Goal: Task Accomplishment & Management: Manage account settings

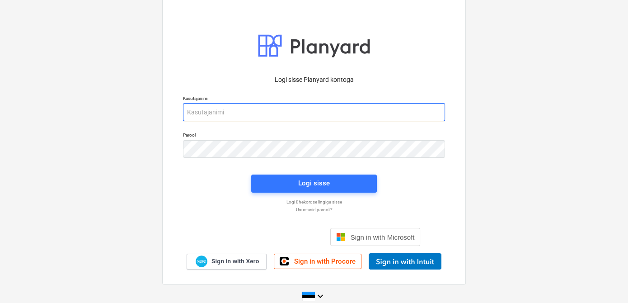
click at [230, 114] on input "email" at bounding box center [314, 112] width 262 height 18
type input "[EMAIL_ADDRESS][DOMAIN_NAME]"
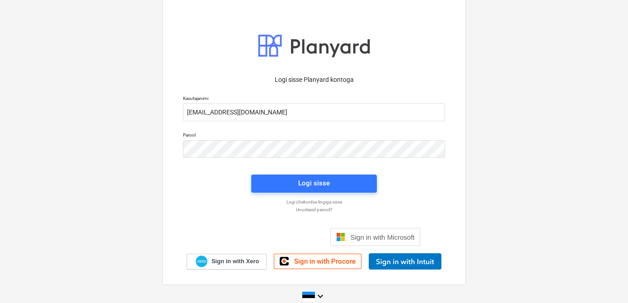
click at [208, 159] on div "Parool" at bounding box center [314, 145] width 273 height 37
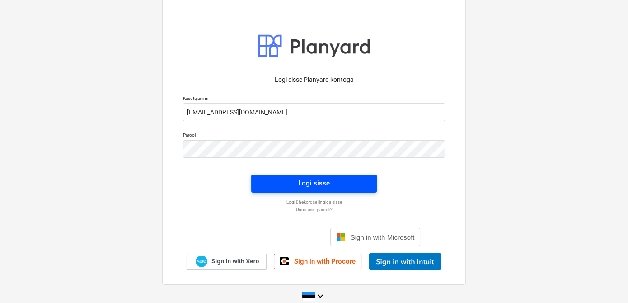
click at [263, 179] on span "Logi sisse" at bounding box center [314, 183] width 104 height 12
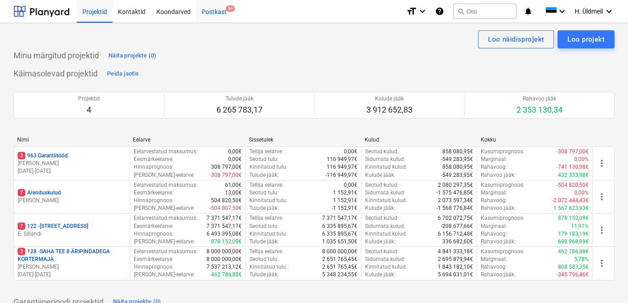
click at [208, 9] on div "Postkast 9+" at bounding box center [214, 11] width 36 height 23
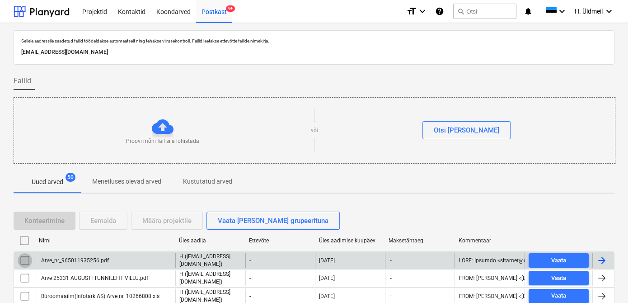
click at [23, 258] on input "checkbox" at bounding box center [25, 260] width 14 height 14
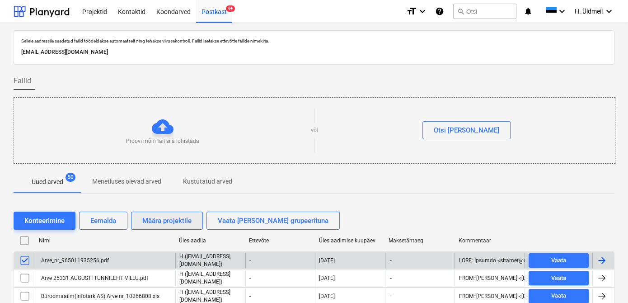
click at [174, 222] on div "Määra projektile" at bounding box center [166, 221] width 49 height 12
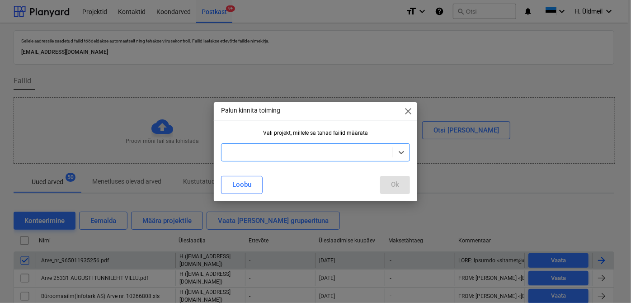
click at [242, 154] on div at bounding box center [307, 152] width 162 height 9
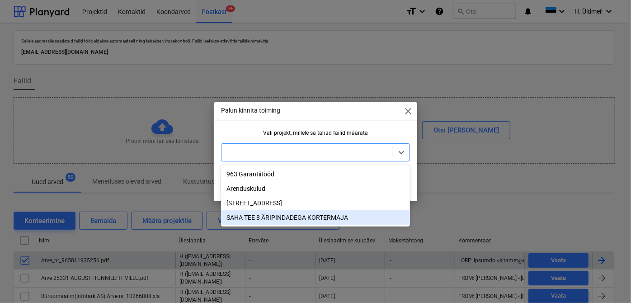
click at [242, 216] on div "SAHA TEE 8 ÄRIPINDADEGA KORTERMAJA" at bounding box center [315, 217] width 189 height 14
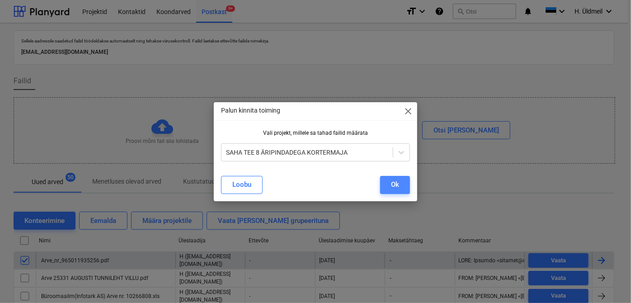
click at [401, 184] on button "Ok" at bounding box center [395, 185] width 30 height 18
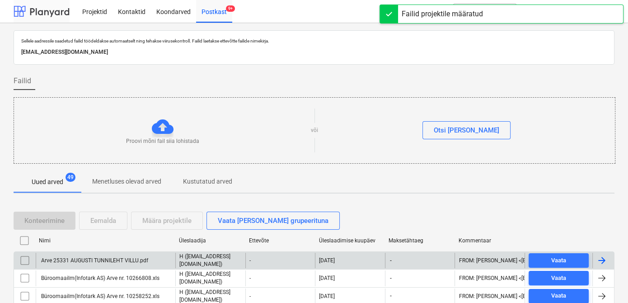
click at [46, 14] on div at bounding box center [42, 11] width 56 height 23
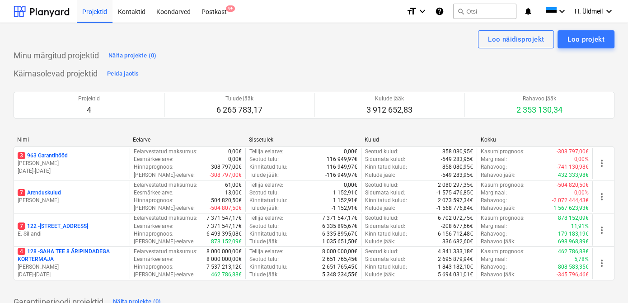
click at [425, 48] on div "Minu märgitud projektid Näita projekte (0)" at bounding box center [314, 55] width 601 height 14
